Goal: Information Seeking & Learning: Learn about a topic

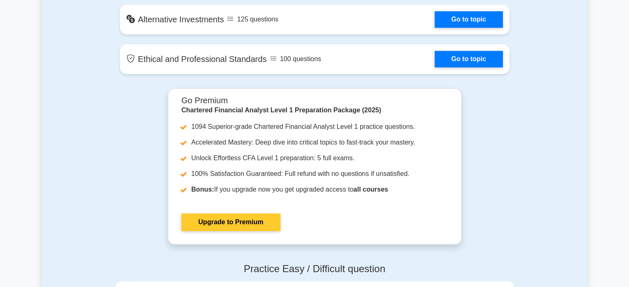
scroll to position [802, 0]
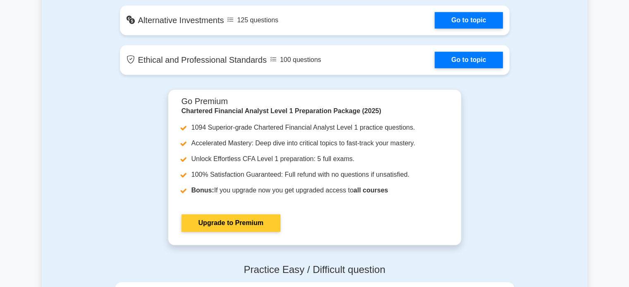
click at [249, 224] on link "Upgrade to Premium" at bounding box center [231, 223] width 99 height 17
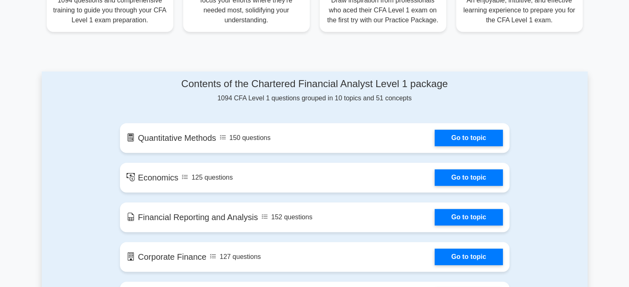
scroll to position [367, 0]
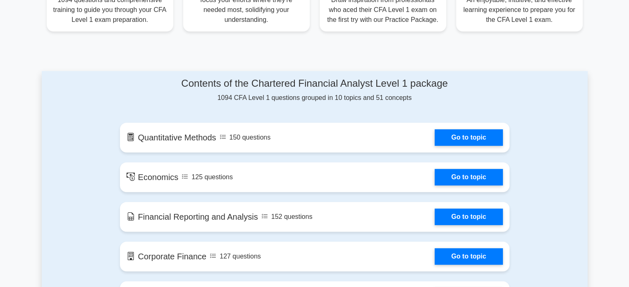
click at [140, 83] on h4 "Contents of the Chartered Financial Analyst Level 1 package" at bounding box center [315, 84] width 390 height 12
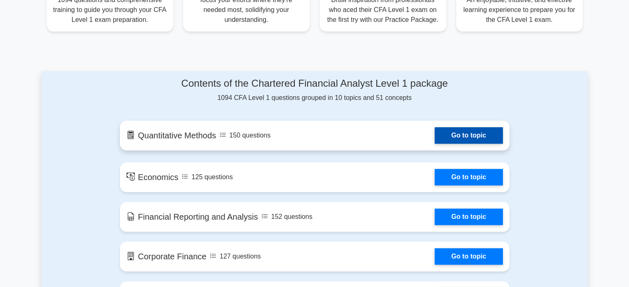
click at [476, 136] on link "Go to topic" at bounding box center [469, 135] width 68 height 17
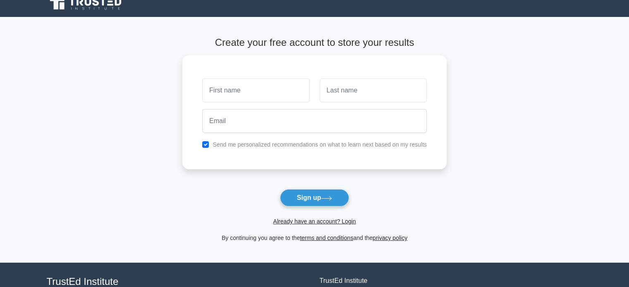
scroll to position [10, 0]
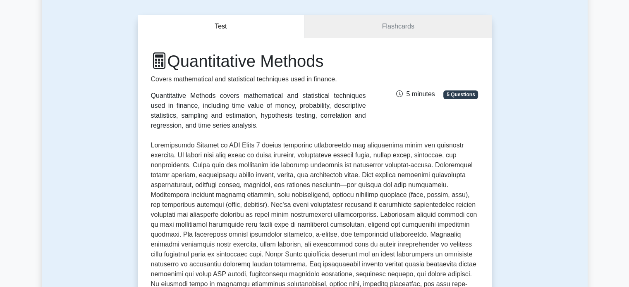
scroll to position [64, 0]
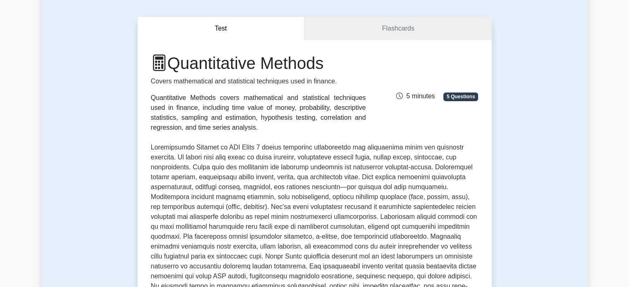
click at [447, 130] on div "Quantitative Methods Covers mathematical and statistical techniques used in fin…" at bounding box center [314, 92] width 337 height 79
click at [289, 112] on div "Quantitative Methods covers mathematical and statistical techniques used in fin…" at bounding box center [258, 113] width 215 height 40
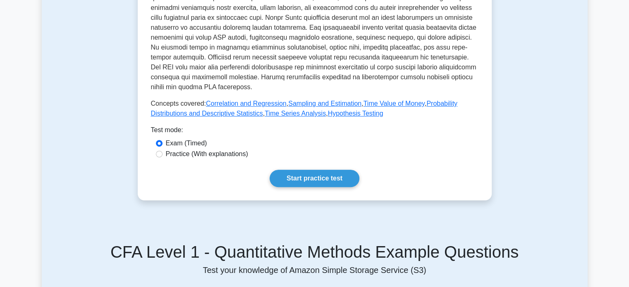
scroll to position [303, 0]
click at [323, 178] on link "Start practice test" at bounding box center [315, 178] width 90 height 17
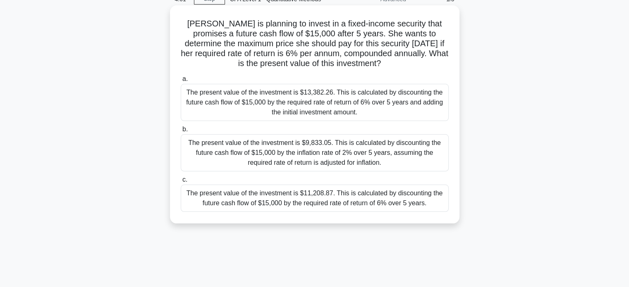
scroll to position [42, 0]
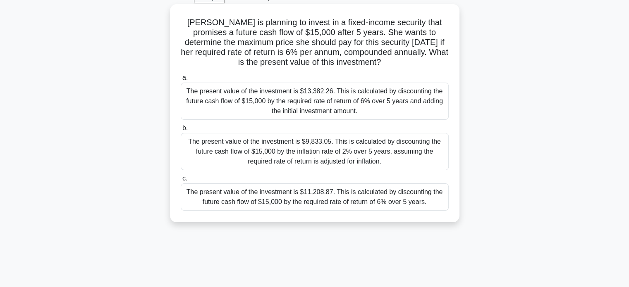
click at [255, 198] on div "The present value of the investment is $11,208.87. This is calculated by discou…" at bounding box center [315, 197] width 268 height 27
click at [181, 182] on input "c. The present value of the investment is $11,208.87. This is calculated by dis…" at bounding box center [181, 178] width 0 height 5
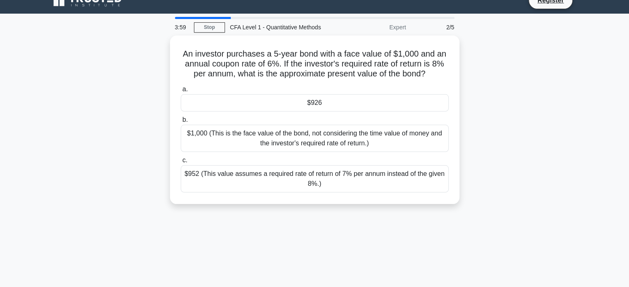
scroll to position [0, 0]
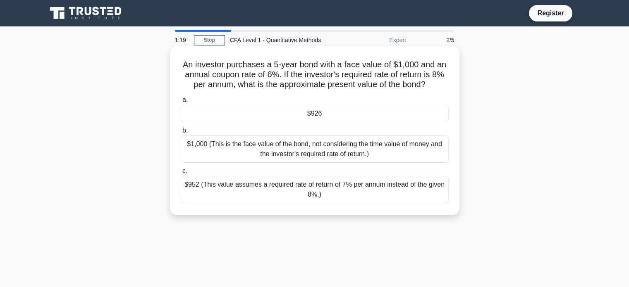
click at [213, 191] on div "$952 (This value assumes a required rate of return of 7% per annum instead of t…" at bounding box center [315, 189] width 268 height 27
click at [181, 174] on input "c. $952 (This value assumes a required rate of return of 7% per annum instead o…" at bounding box center [181, 171] width 0 height 5
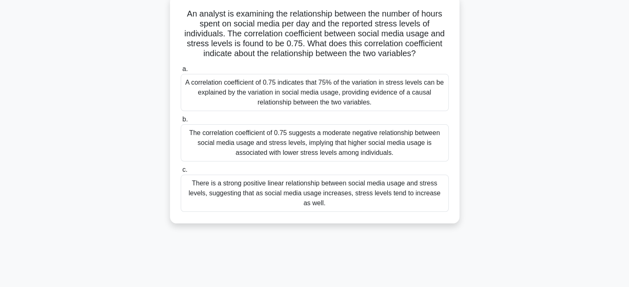
scroll to position [58, 0]
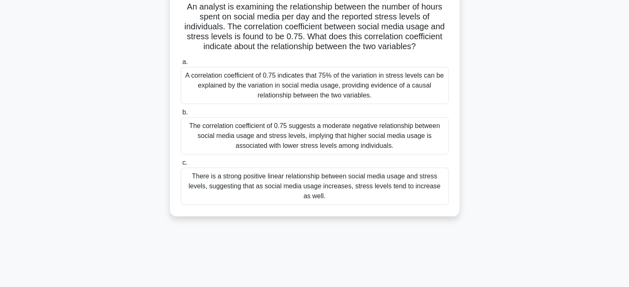
click at [292, 193] on div "There is a strong positive linear relationship between social media usage and s…" at bounding box center [315, 186] width 268 height 37
click at [181, 166] on input "c. There is a strong positive linear relationship between social media usage an…" at bounding box center [181, 162] width 0 height 5
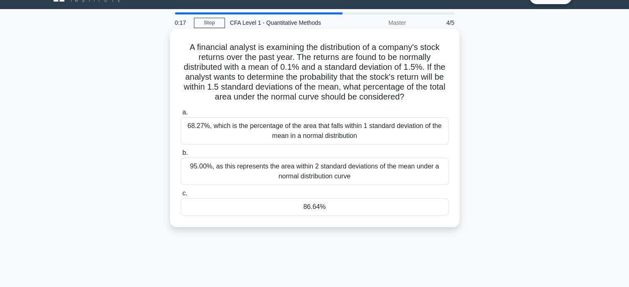
scroll to position [17, 0]
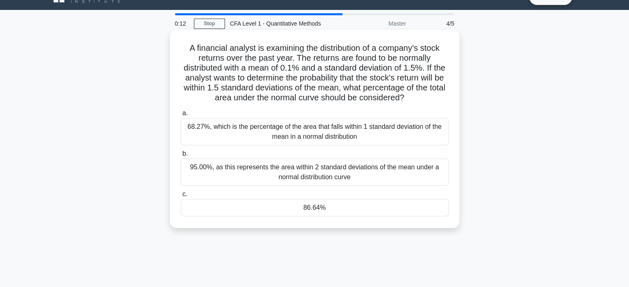
click at [222, 136] on div "68.27%, which is the percentage of the area that falls within 1 standard deviat…" at bounding box center [315, 131] width 268 height 27
click at [181, 116] on input "a. 68.27%, which is the percentage of the area that falls within 1 standard dev…" at bounding box center [181, 113] width 0 height 5
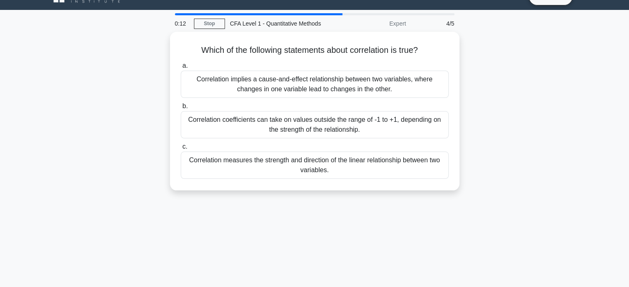
scroll to position [0, 0]
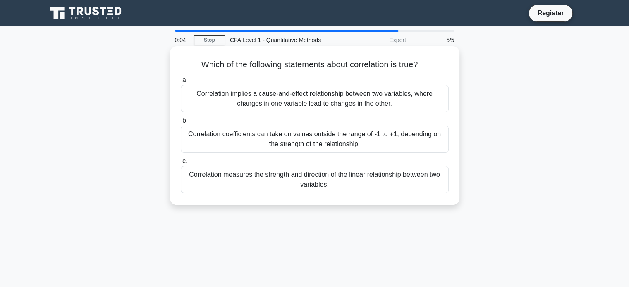
click at [237, 175] on div "Correlation measures the strength and direction of the linear relationship betw…" at bounding box center [315, 179] width 268 height 27
click at [181, 164] on input "c. Correlation measures the strength and direction of the linear relationship b…" at bounding box center [181, 161] width 0 height 5
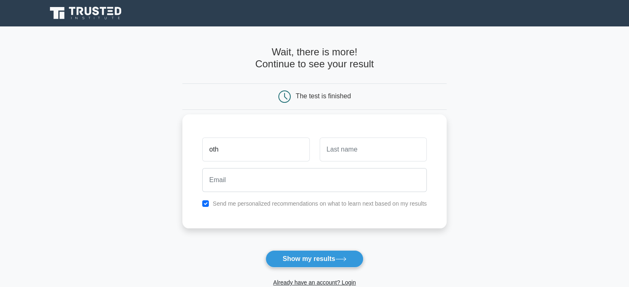
type input "Othmane"
click at [348, 153] on input "text" at bounding box center [373, 150] width 107 height 24
type input "ben"
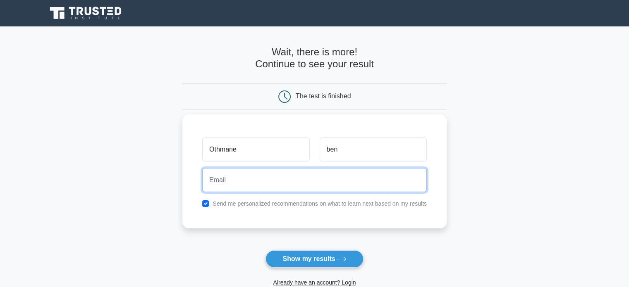
click at [303, 174] on input "email" at bounding box center [314, 180] width 225 height 24
type input "[EMAIL_ADDRESS][DOMAIN_NAME]"
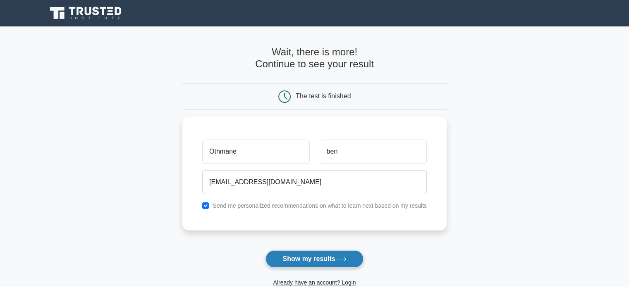
click at [354, 258] on button "Show my results" at bounding box center [314, 259] width 98 height 17
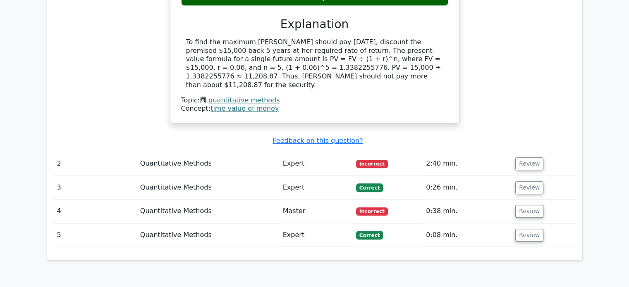
scroll to position [845, 0]
click at [524, 205] on button "Review" at bounding box center [529, 211] width 28 height 13
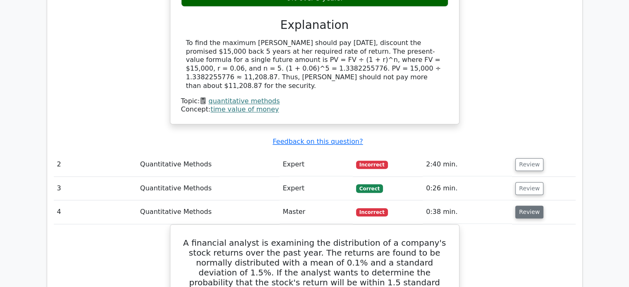
scroll to position [785, 0]
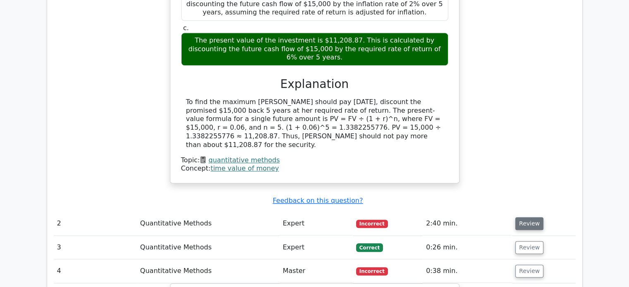
click at [530, 218] on button "Review" at bounding box center [529, 224] width 28 height 13
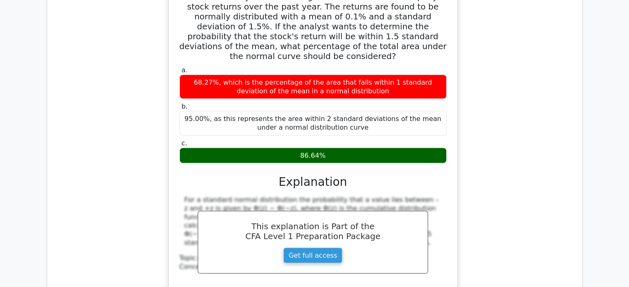
scroll to position [1594, 0]
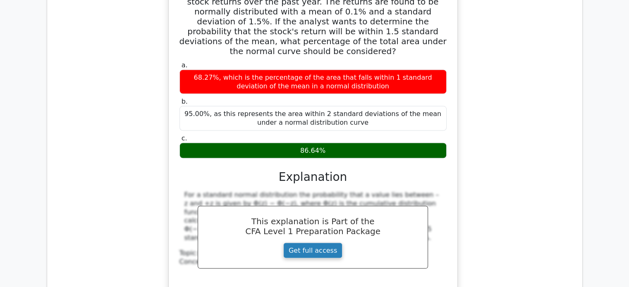
click at [321, 243] on link "Get full access" at bounding box center [312, 251] width 59 height 16
